Goal: Entertainment & Leisure: Consume media (video, audio)

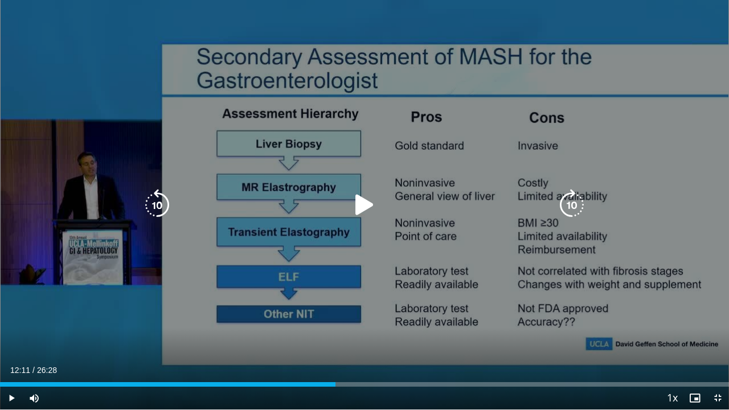
click at [356, 207] on icon "Video Player" at bounding box center [365, 205] width 32 height 32
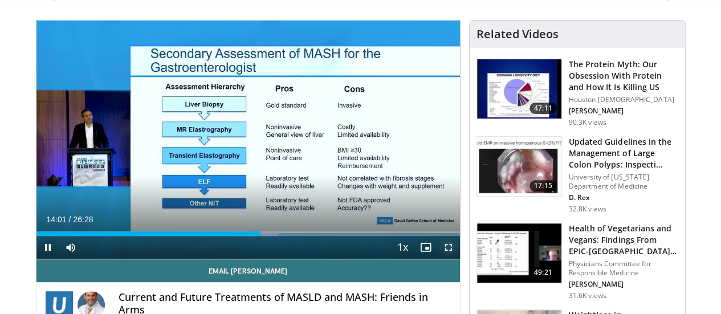
click at [457, 259] on span "Video Player" at bounding box center [448, 247] width 23 height 23
click at [454, 259] on span "Video Player" at bounding box center [448, 247] width 23 height 23
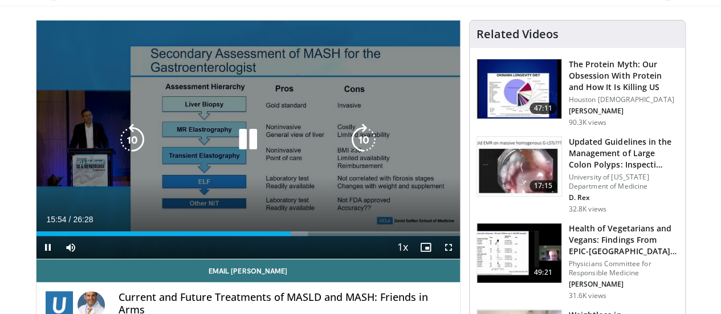
click at [380, 113] on div "10 seconds Tap to unmute" at bounding box center [247, 140] width 423 height 238
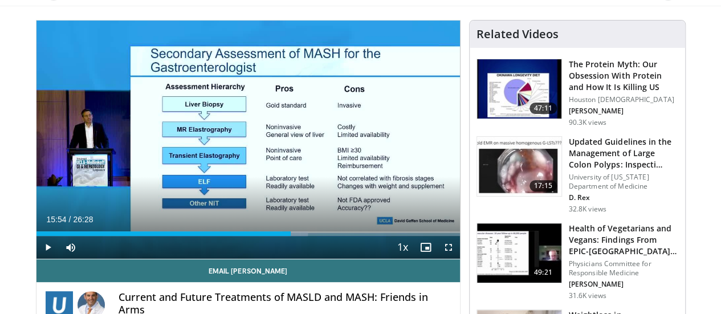
click at [380, 113] on div "10 seconds Tap to unmute" at bounding box center [247, 140] width 423 height 238
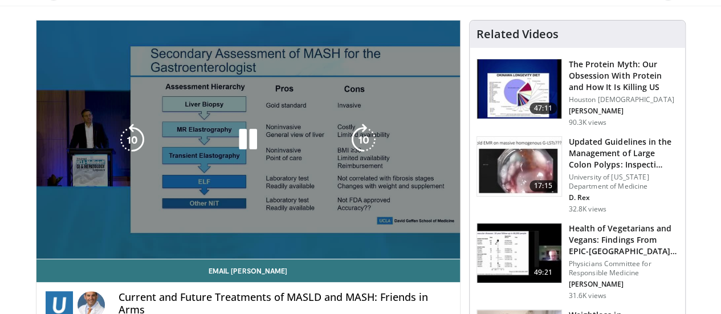
click at [167, 88] on div "10 seconds Tap to unmute" at bounding box center [247, 140] width 423 height 238
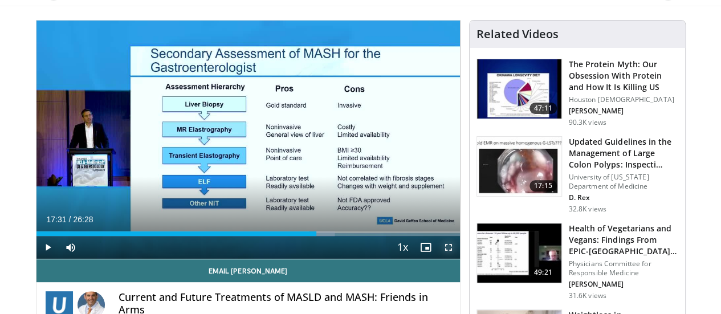
click at [459, 259] on span "Video Player" at bounding box center [448, 247] width 23 height 23
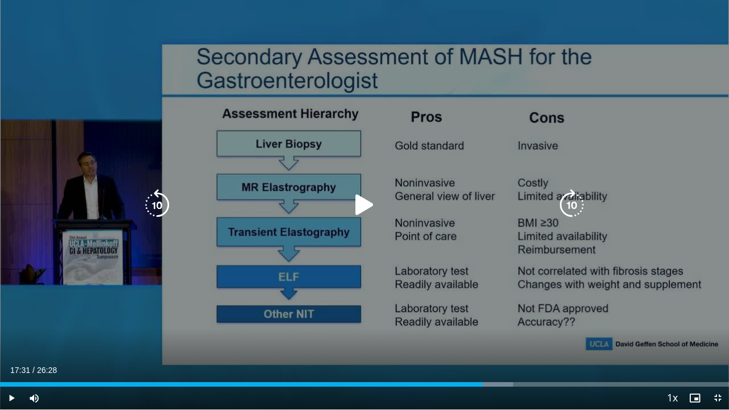
click at [52, 248] on div "10 seconds Tap to unmute" at bounding box center [364, 205] width 729 height 410
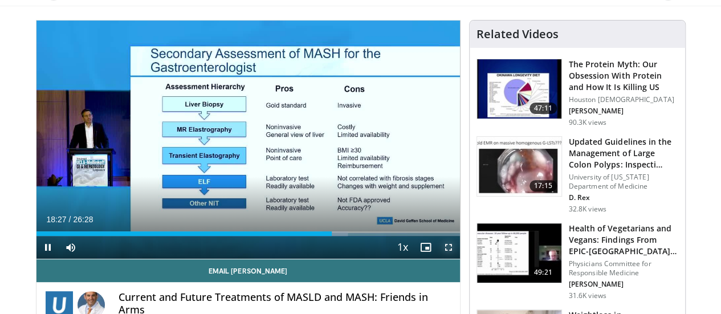
click at [460, 259] on span "Video Player" at bounding box center [448, 247] width 23 height 23
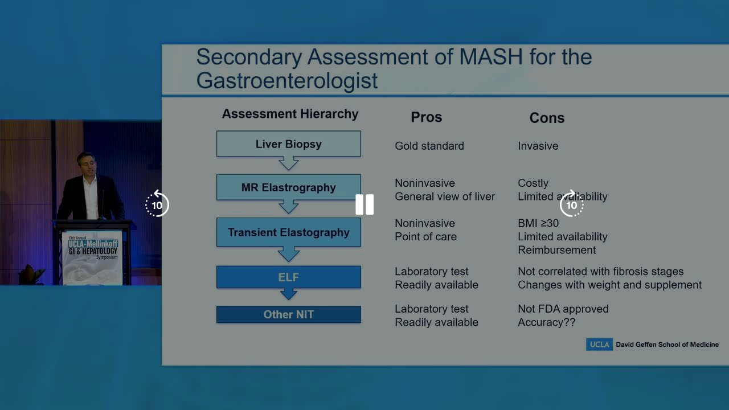
click at [466, 313] on div "10 seconds Tap to unmute" at bounding box center [364, 205] width 729 height 411
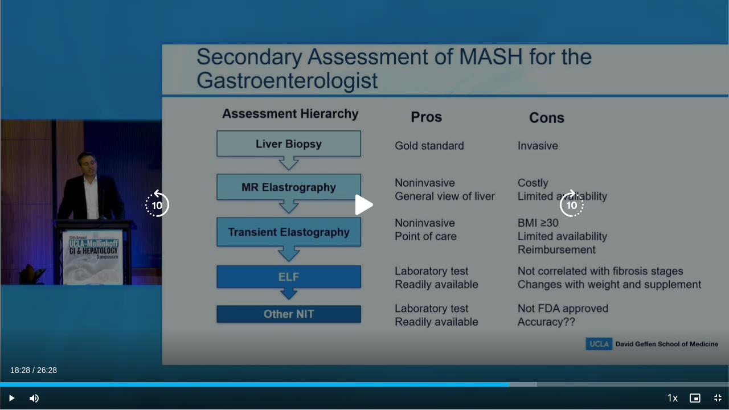
click at [466, 313] on div "10 seconds Tap to unmute" at bounding box center [364, 205] width 729 height 410
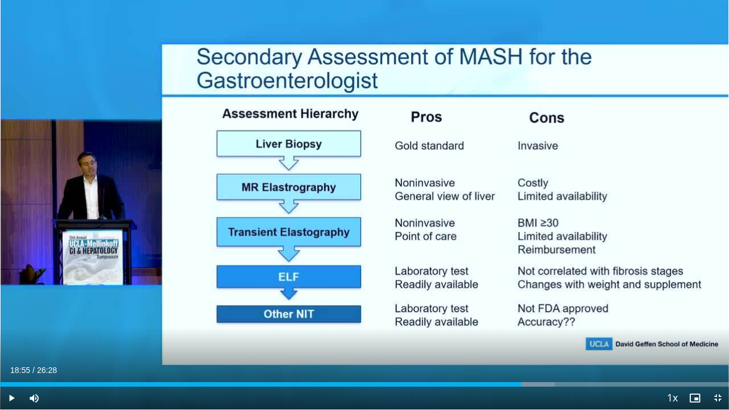
click at [466, 313] on div "10 seconds Tap to unmute" at bounding box center [364, 205] width 729 height 410
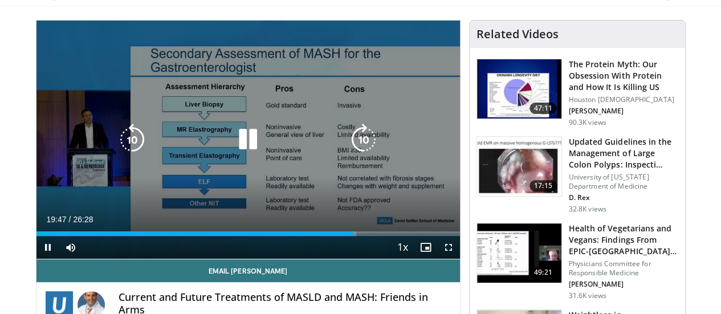
click at [283, 174] on div "10 seconds Tap to unmute" at bounding box center [247, 140] width 423 height 238
click at [116, 150] on icon "Video Player" at bounding box center [132, 140] width 32 height 32
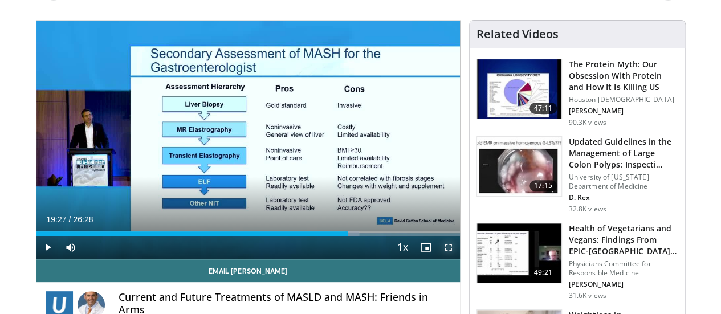
click at [457, 259] on span "Video Player" at bounding box center [448, 247] width 23 height 23
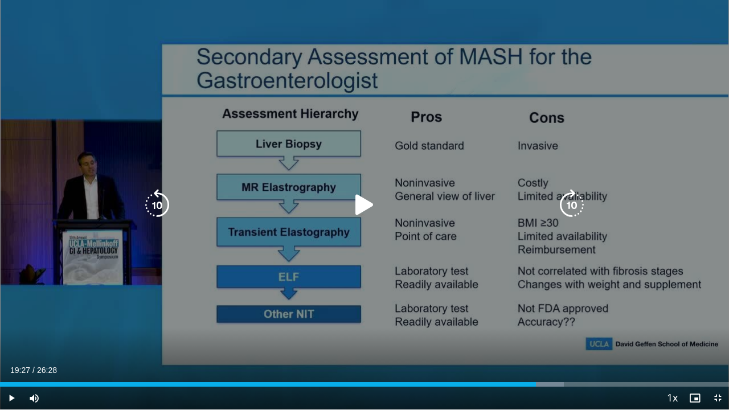
click at [66, 161] on div "10 seconds Tap to unmute" at bounding box center [364, 205] width 729 height 410
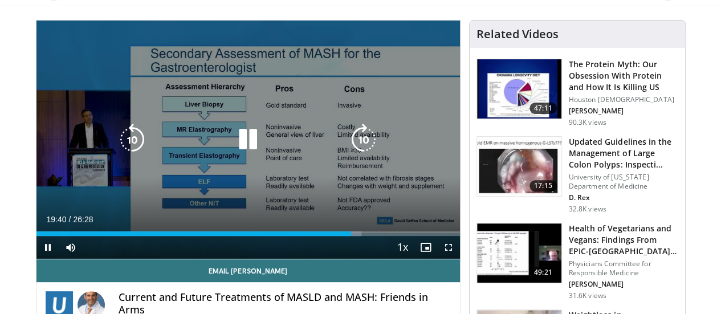
click at [238, 146] on icon "Video Player" at bounding box center [248, 140] width 32 height 32
click at [294, 127] on div "10 seconds Tap to unmute" at bounding box center [247, 140] width 423 height 238
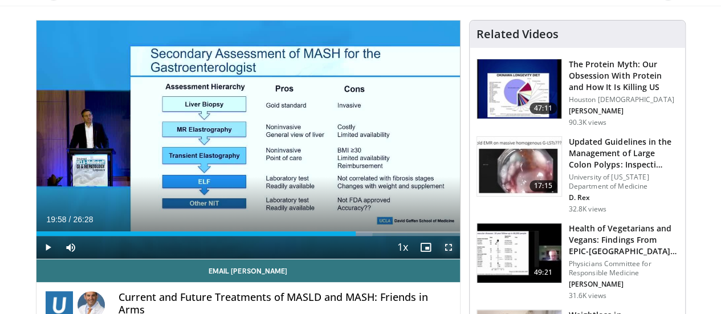
click at [454, 259] on span "Video Player" at bounding box center [448, 247] width 23 height 23
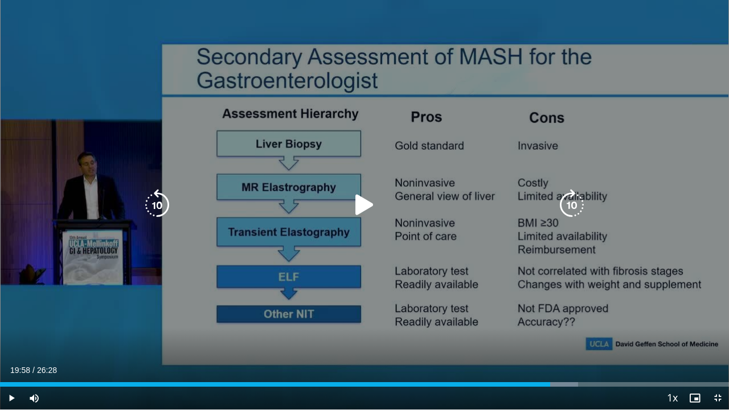
click at [325, 136] on div "10 seconds Tap to unmute" at bounding box center [364, 205] width 729 height 410
click at [276, 75] on div "10 seconds Tap to unmute" at bounding box center [364, 205] width 729 height 410
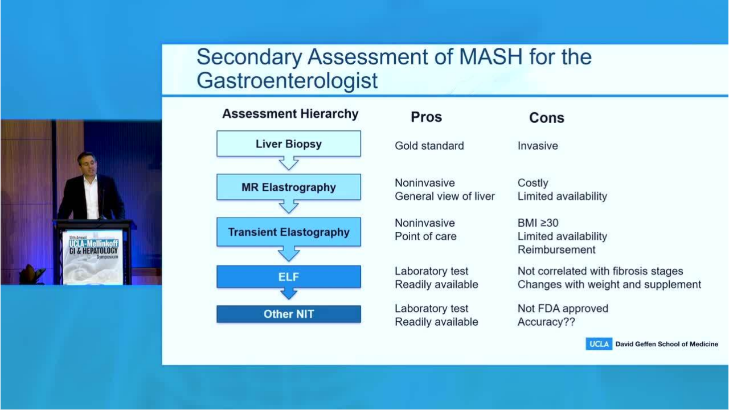
click at [276, 75] on div "10 seconds Tap to unmute" at bounding box center [364, 205] width 729 height 410
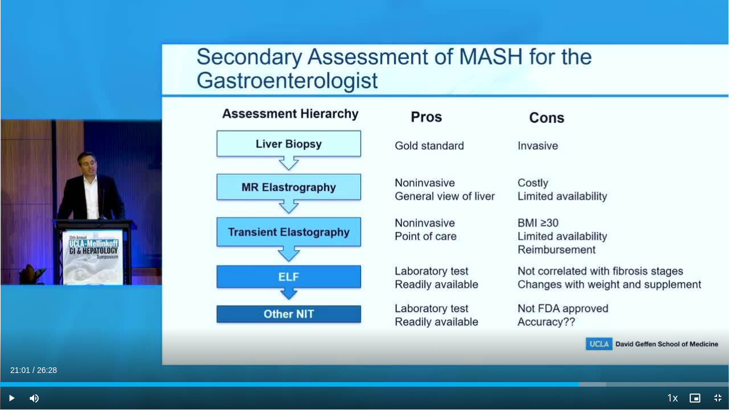
click at [276, 75] on div "10 seconds Tap to unmute" at bounding box center [364, 205] width 729 height 410
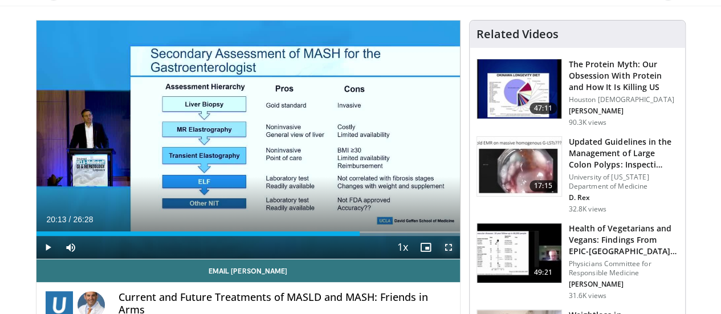
click at [455, 259] on span "Video Player" at bounding box center [448, 247] width 23 height 23
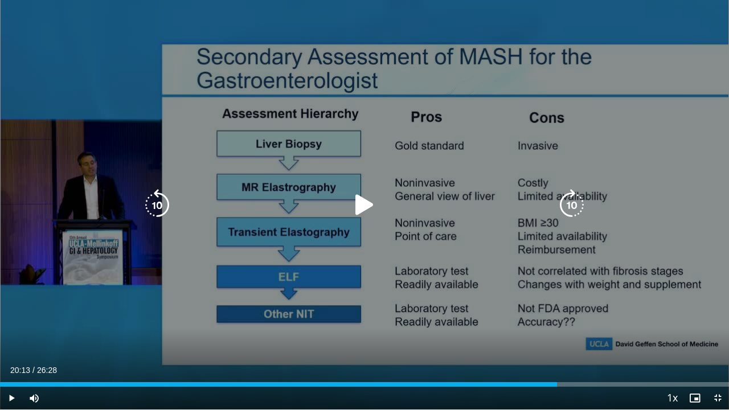
click at [7, 205] on div "50 seconds Tap to unmute" at bounding box center [364, 205] width 729 height 410
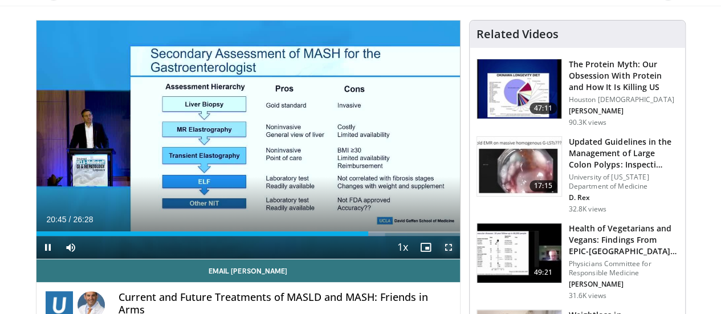
click at [456, 259] on span "Video Player" at bounding box center [448, 247] width 23 height 23
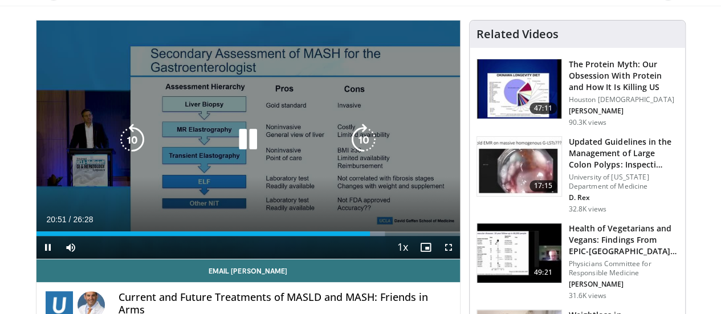
click at [258, 176] on div "10 seconds Tap to unmute" at bounding box center [247, 140] width 423 height 238
click at [293, 195] on div "10 seconds Tap to unmute" at bounding box center [247, 140] width 423 height 238
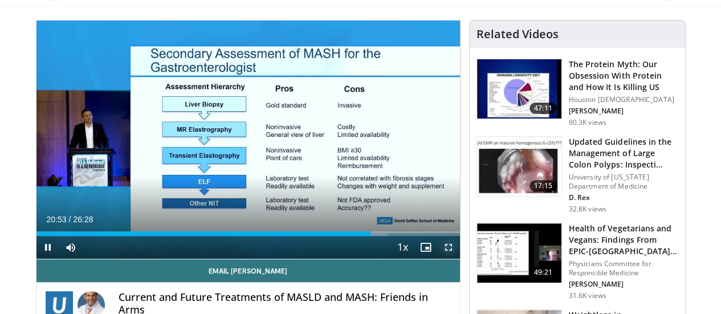
click at [457, 259] on span "Video Player" at bounding box center [448, 247] width 23 height 23
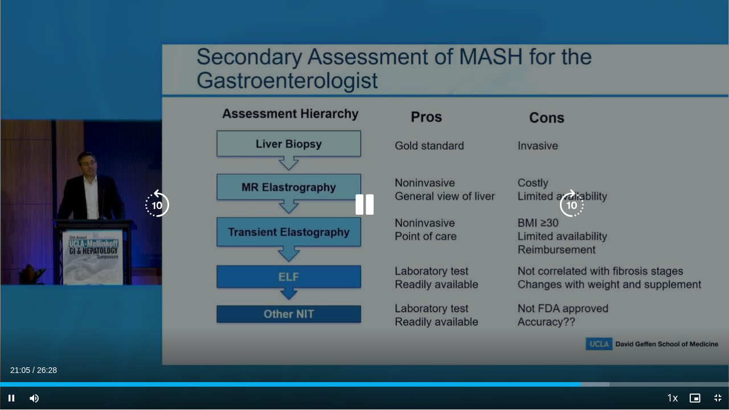
drag, startPoint x: 39, startPoint y: 9, endPoint x: 86, endPoint y: 35, distance: 54.1
click at [86, 35] on div "10 seconds Tap to unmute" at bounding box center [364, 205] width 729 height 410
click at [31, 63] on div "10 seconds Tap to unmute" at bounding box center [364, 205] width 729 height 410
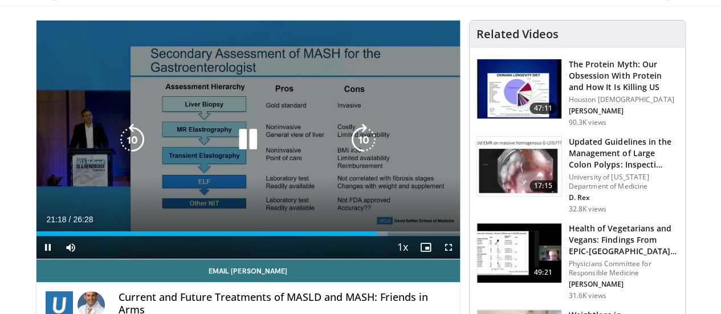
click at [244, 151] on icon "Video Player" at bounding box center [248, 140] width 32 height 32
click at [232, 152] on icon "Video Player" at bounding box center [248, 140] width 32 height 32
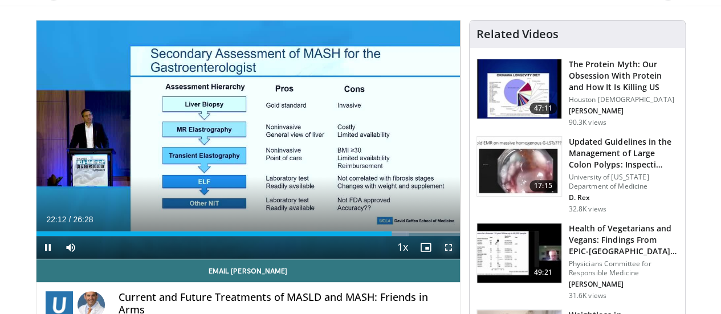
click at [456, 259] on span "Video Player" at bounding box center [448, 247] width 23 height 23
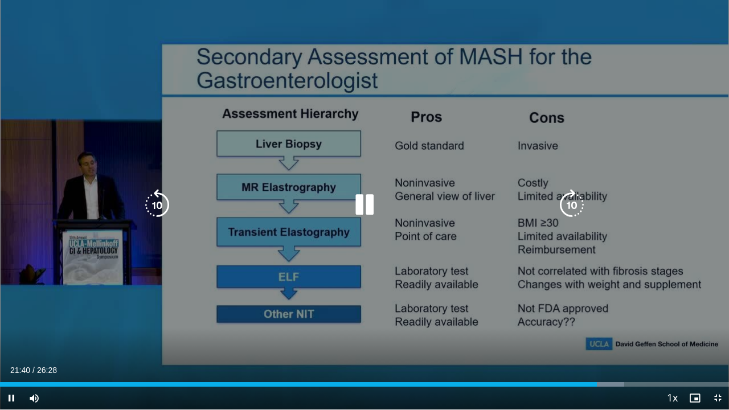
click at [380, 112] on div "40 seconds Tap to unmute" at bounding box center [364, 205] width 729 height 410
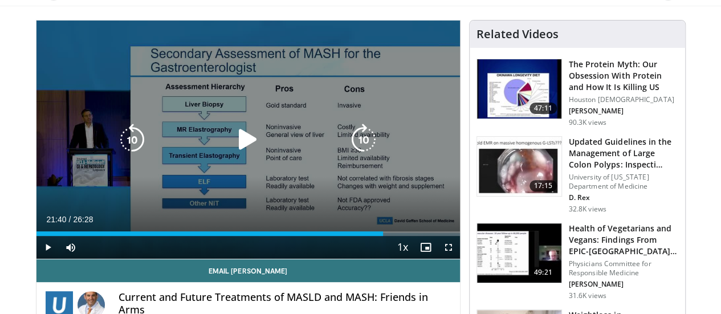
click at [234, 145] on icon "Video Player" at bounding box center [248, 140] width 32 height 32
click at [282, 185] on div "40 seconds Tap to unmute" at bounding box center [247, 140] width 423 height 238
click at [325, 188] on div "40 seconds Tap to unmute" at bounding box center [247, 140] width 423 height 238
drag, startPoint x: 18, startPoint y: 27, endPoint x: 78, endPoint y: 80, distance: 80.3
click at [78, 80] on div "40 seconds Tap to unmute" at bounding box center [247, 140] width 423 height 238
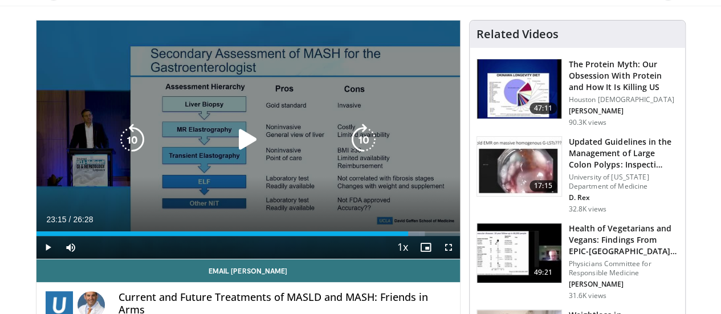
click at [245, 154] on icon "Video Player" at bounding box center [248, 140] width 32 height 32
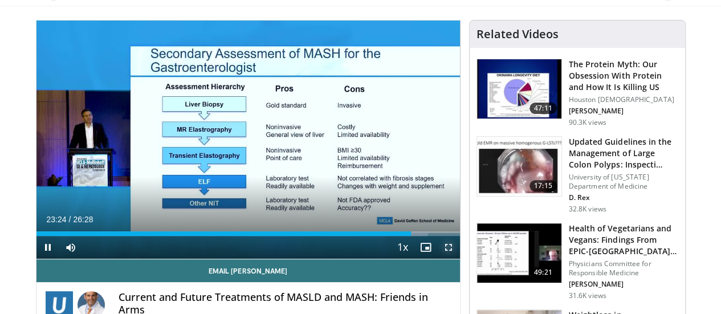
click at [458, 259] on span "Video Player" at bounding box center [448, 247] width 23 height 23
click at [459, 259] on span "Video Player" at bounding box center [448, 247] width 23 height 23
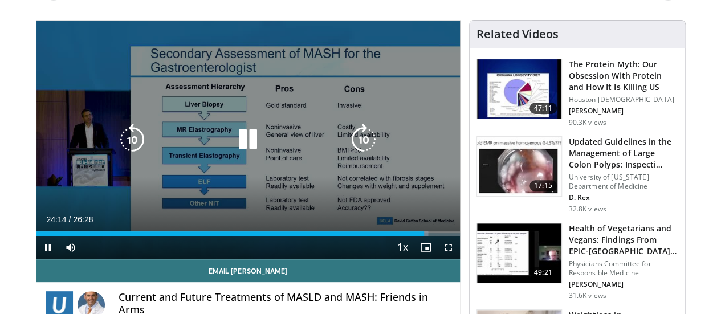
click at [244, 185] on div "10 seconds Tap to unmute" at bounding box center [247, 140] width 423 height 238
click at [309, 57] on div "10 seconds Tap to unmute" at bounding box center [247, 140] width 423 height 238
click at [288, 151] on div "Video Player" at bounding box center [248, 139] width 254 height 23
click at [241, 140] on icon "Video Player" at bounding box center [248, 140] width 32 height 32
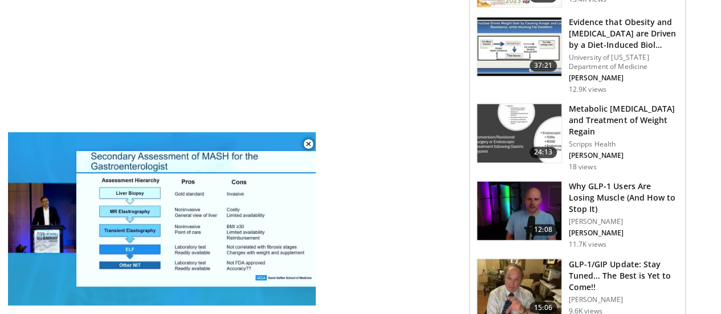
drag, startPoint x: 413, startPoint y: 184, endPoint x: 242, endPoint y: 32, distance: 229.3
click at [242, 32] on div "**********" at bounding box center [252, 76] width 433 height 1570
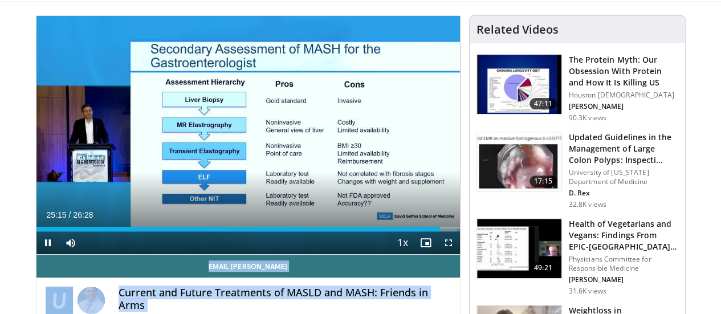
scroll to position [100, 0]
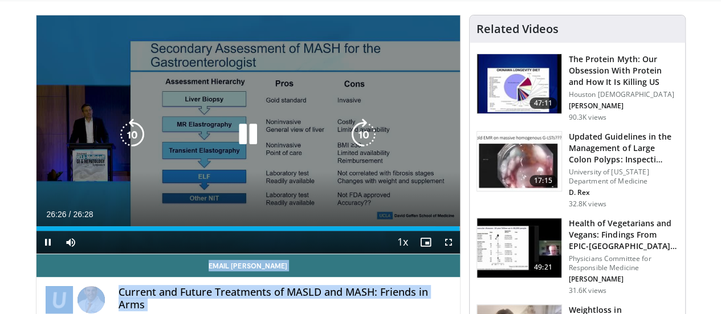
click at [243, 141] on icon "Video Player" at bounding box center [248, 135] width 32 height 32
